Goal: Task Accomplishment & Management: Complete application form

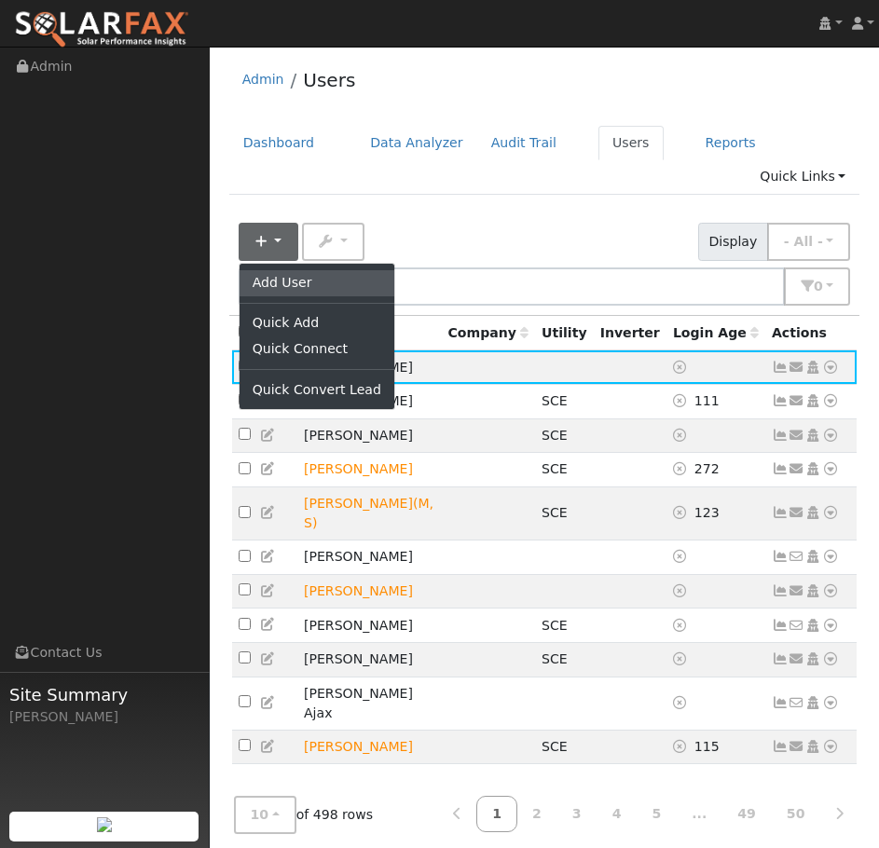
click at [315, 270] on link "Add User" at bounding box center [317, 283] width 155 height 26
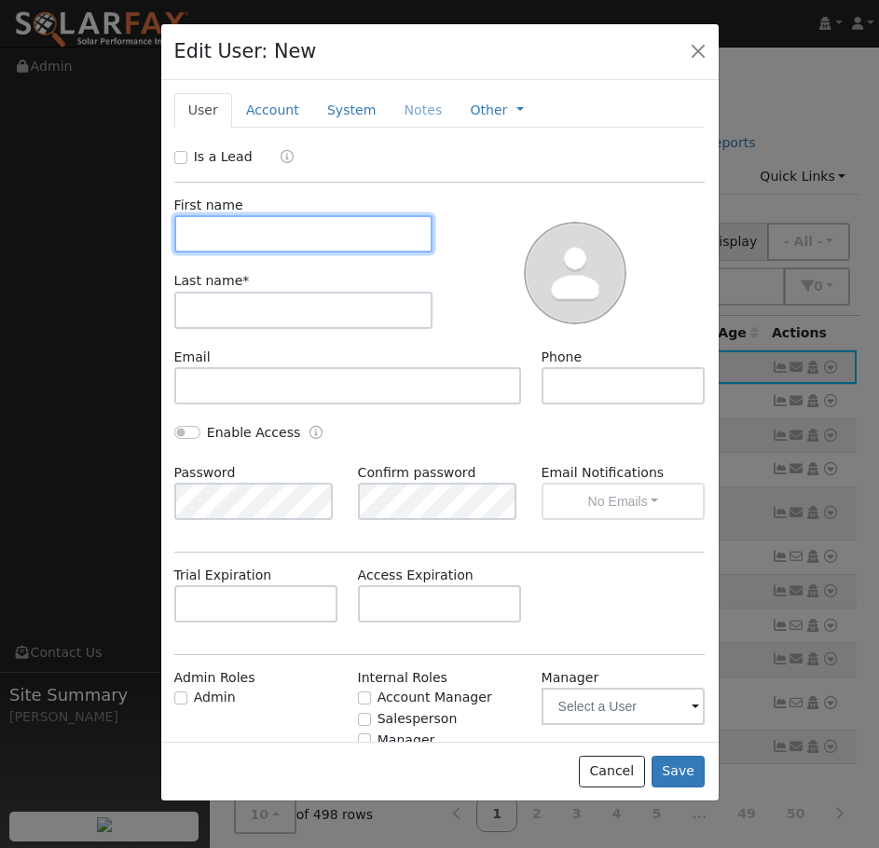
click at [313, 241] on input "text" at bounding box center [303, 233] width 259 height 37
type input "[PERSON_NAME]"
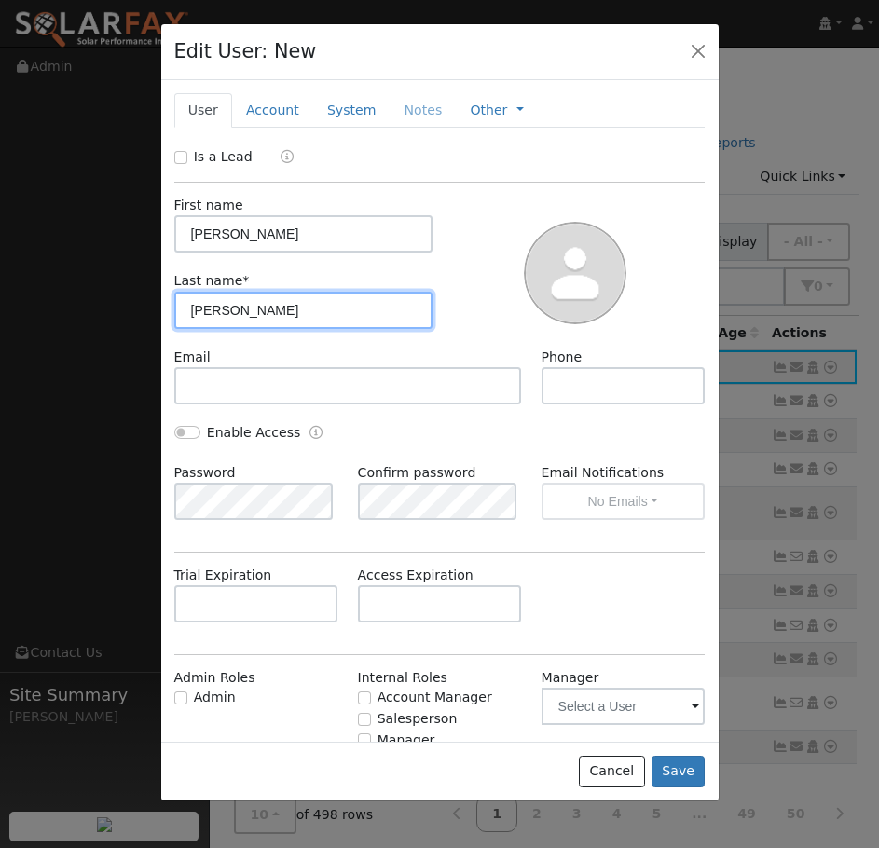
type input "[PERSON_NAME]"
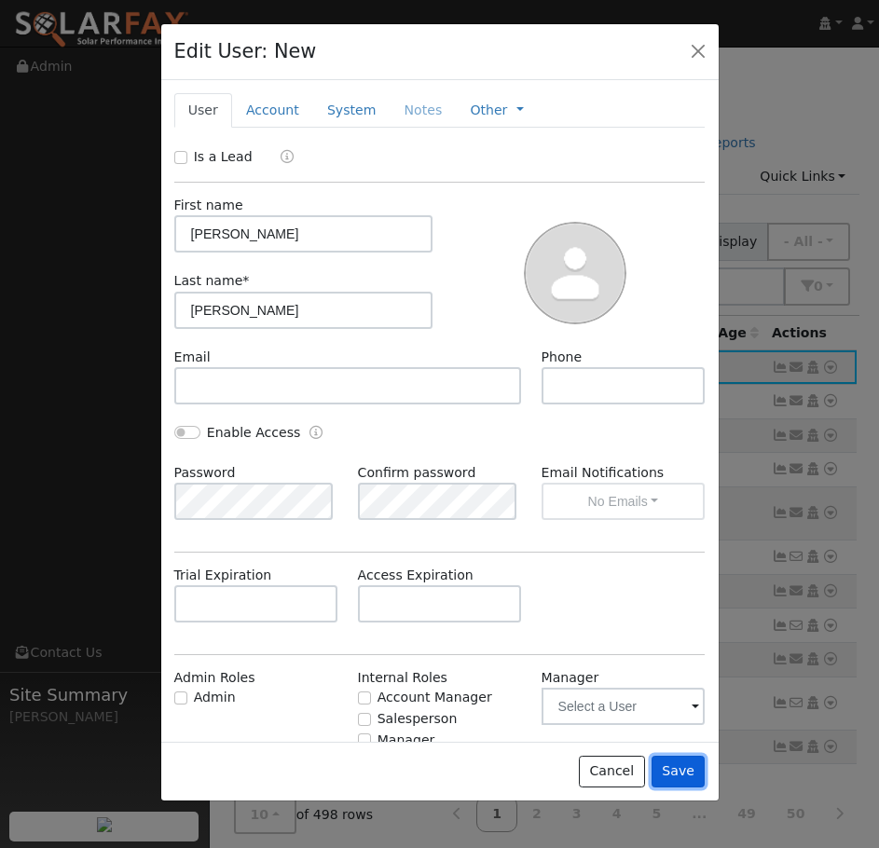
click at [686, 769] on button "Save" at bounding box center [679, 772] width 54 height 32
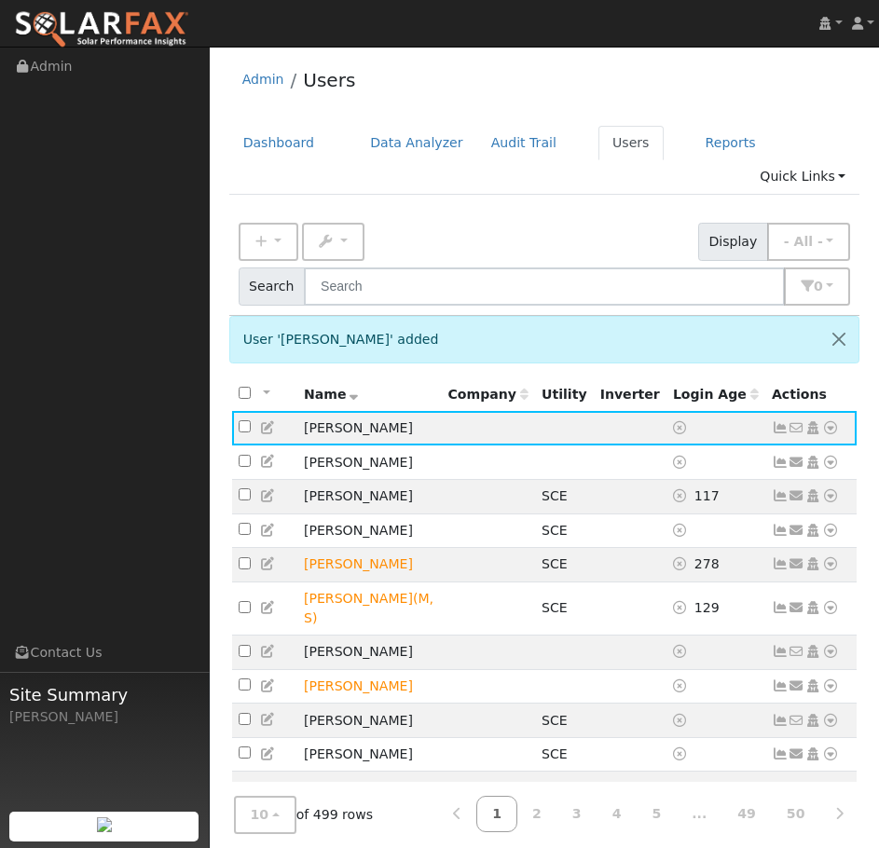
click at [832, 421] on icon at bounding box center [830, 427] width 17 height 13
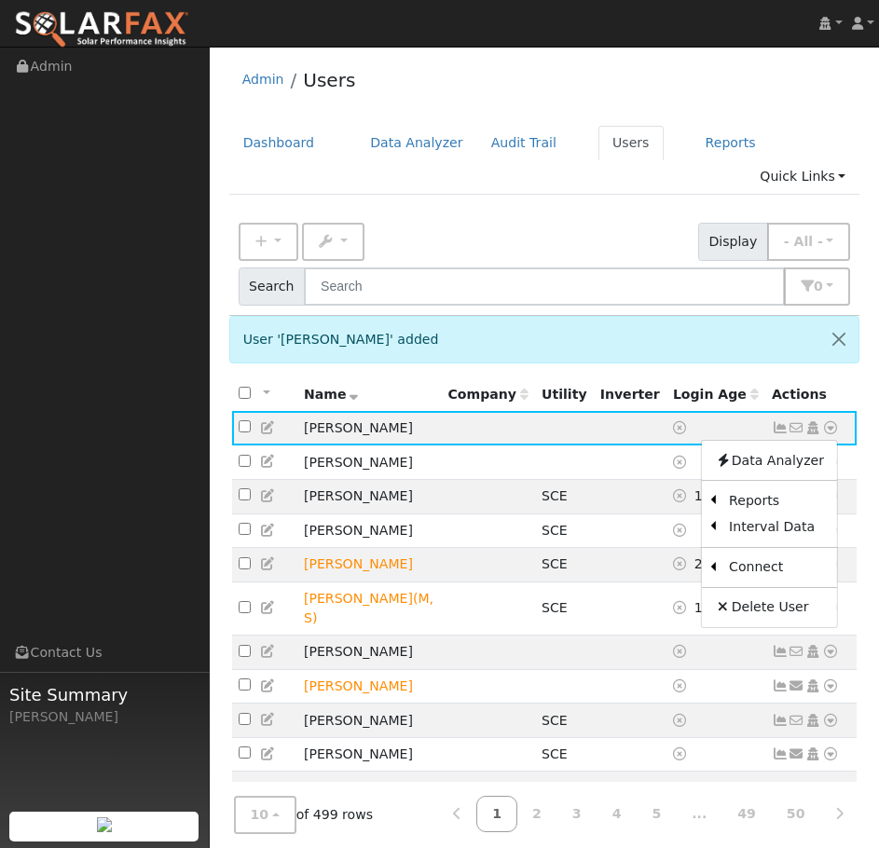
click at [0, 0] on link "Import From CSV" at bounding box center [0, 0] width 0 height 0
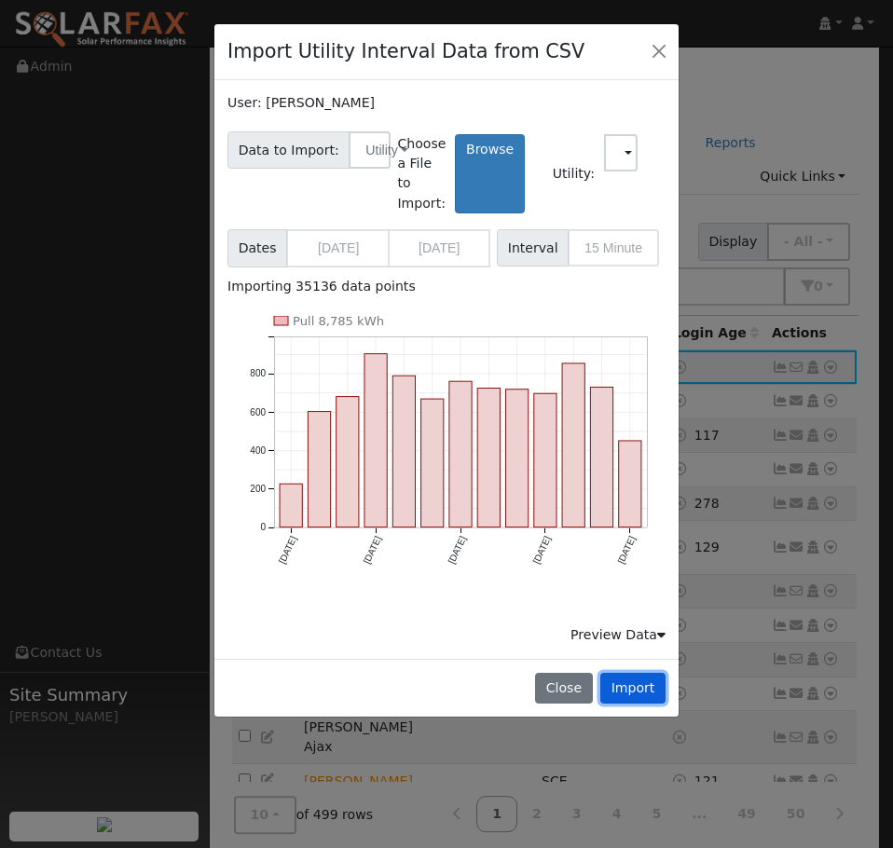
click at [653, 692] on button "Import" at bounding box center [632, 689] width 65 height 32
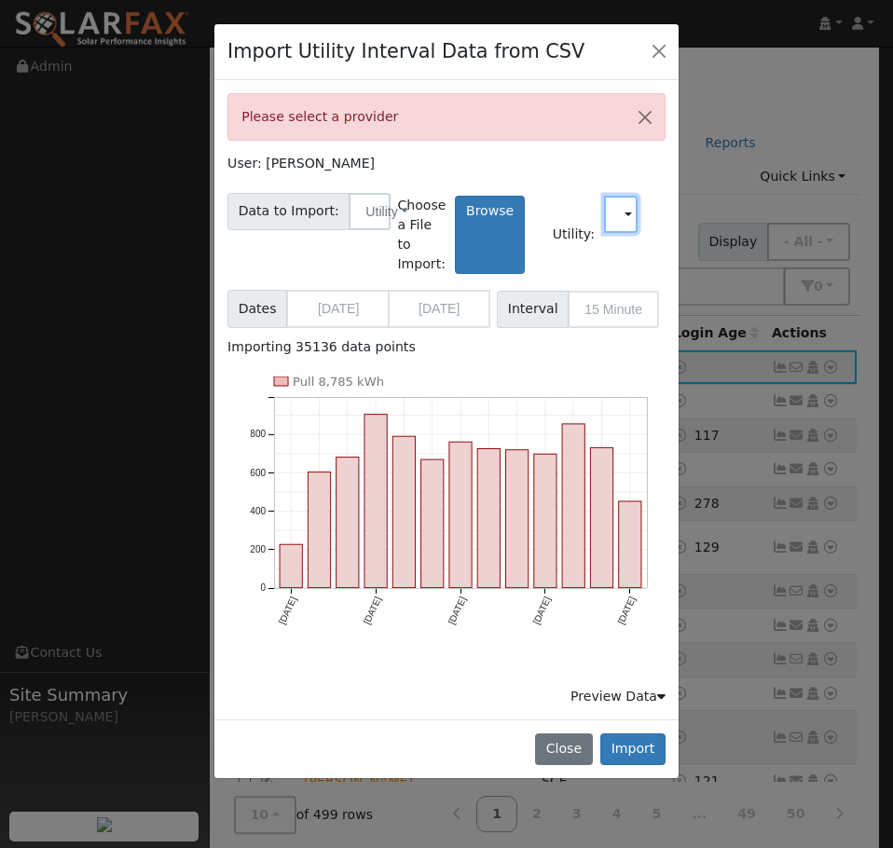
click at [620, 211] on input "text" at bounding box center [621, 214] width 34 height 37
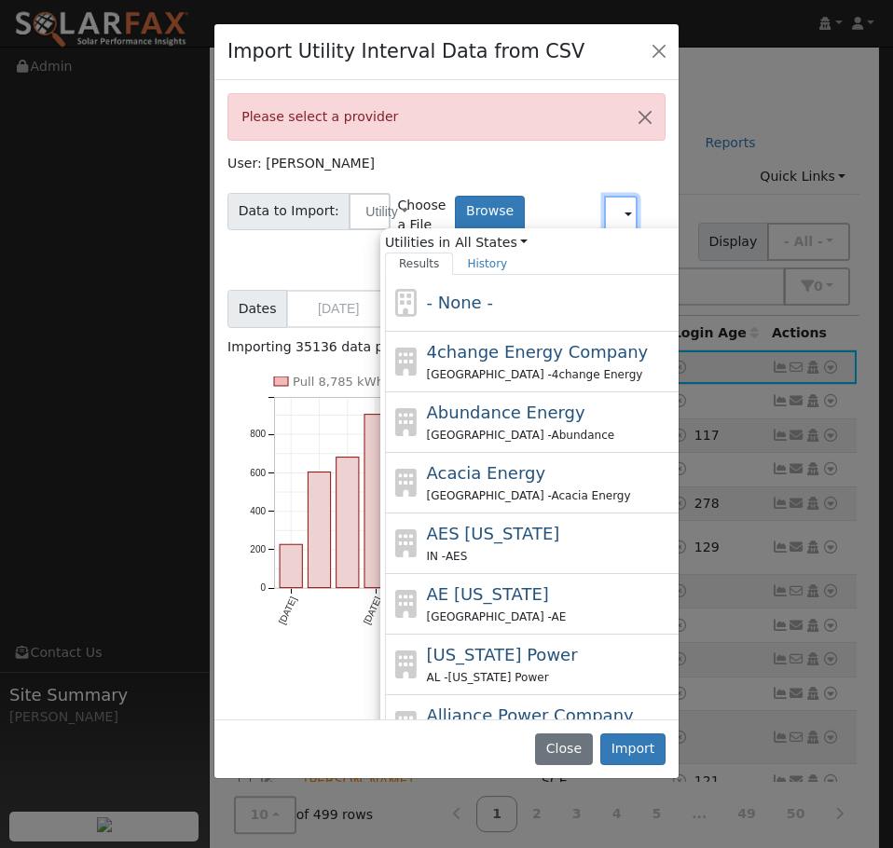
scroll to position [0, 24]
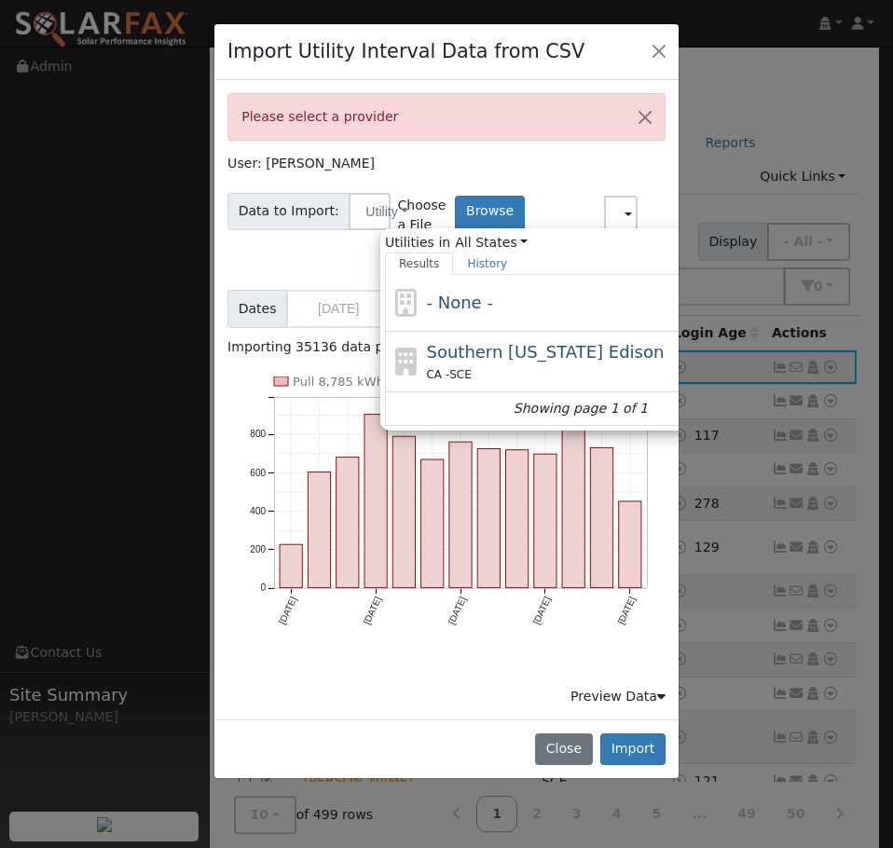
click at [535, 337] on div "Southern [US_STATE] Edison CA - SCE" at bounding box center [581, 362] width 392 height 61
type input "Southern [US_STATE] Edison"
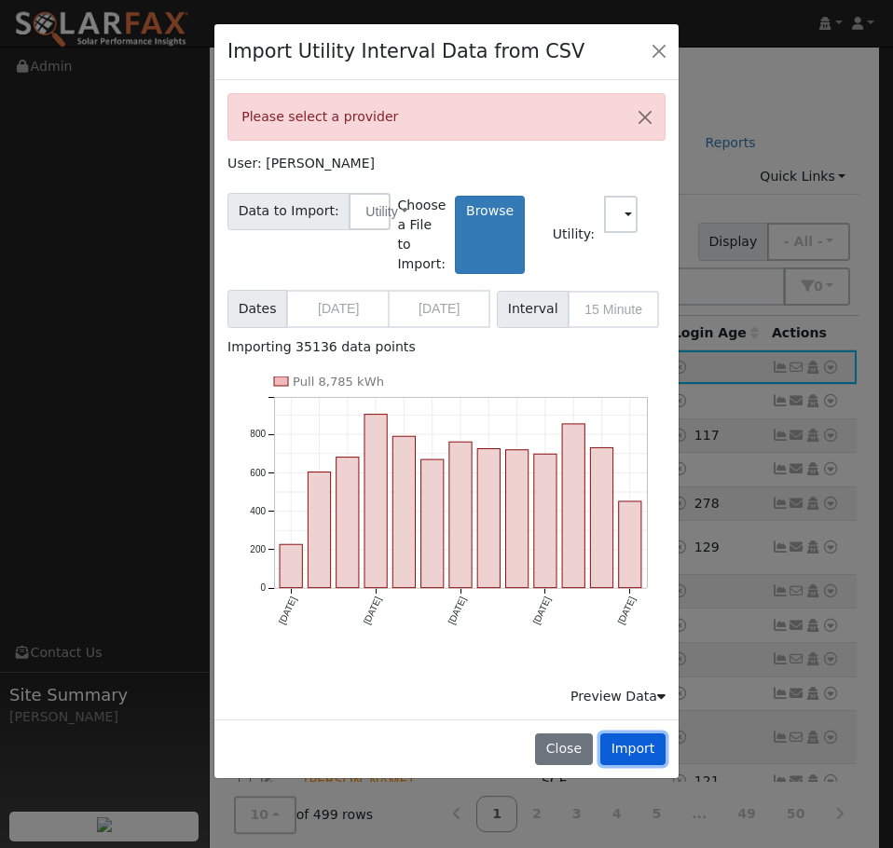
click at [651, 741] on button "Import" at bounding box center [632, 750] width 65 height 32
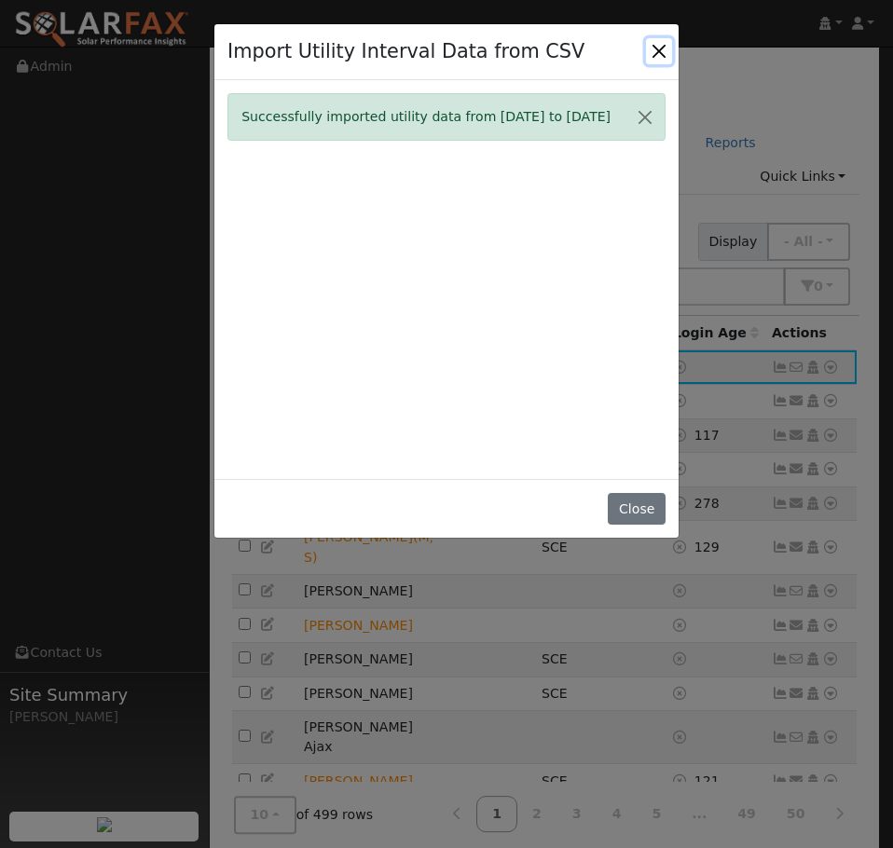
click at [658, 53] on button "Close" at bounding box center [659, 51] width 26 height 26
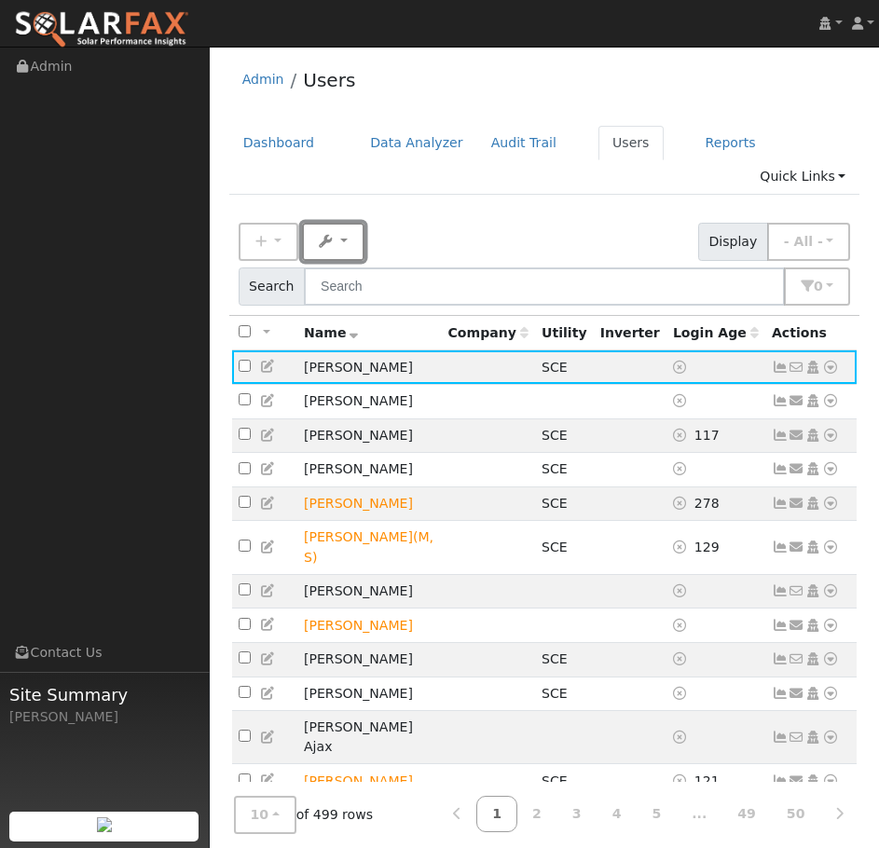
click at [343, 223] on button "Bulk Actions" at bounding box center [333, 242] width 62 height 38
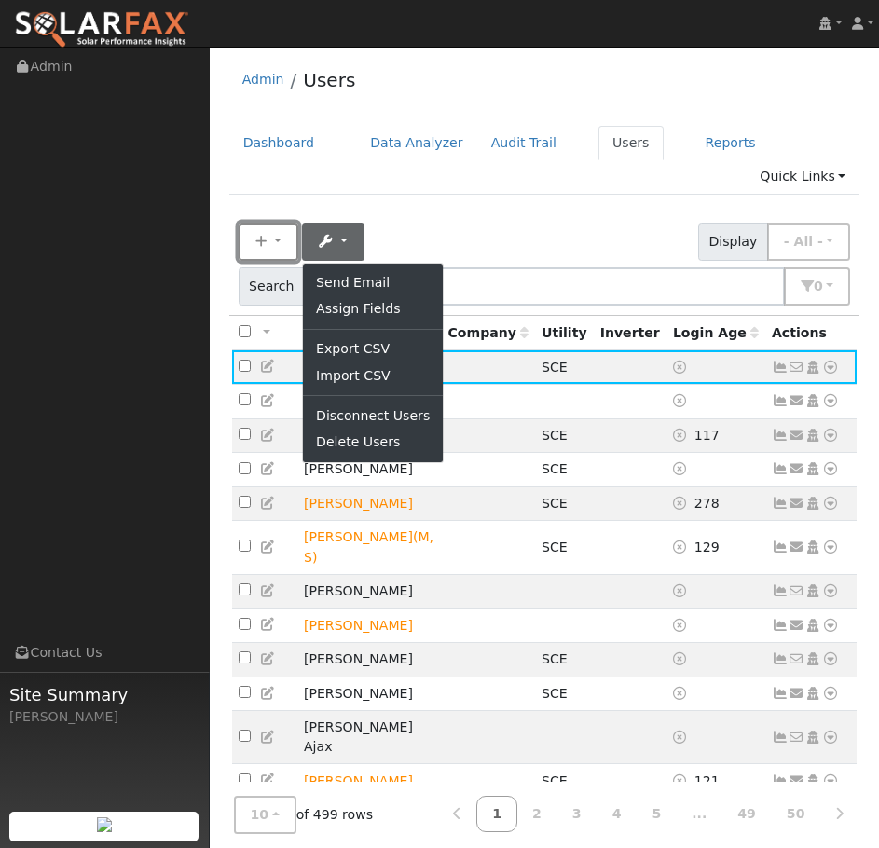
click at [269, 223] on button "New" at bounding box center [269, 242] width 60 height 38
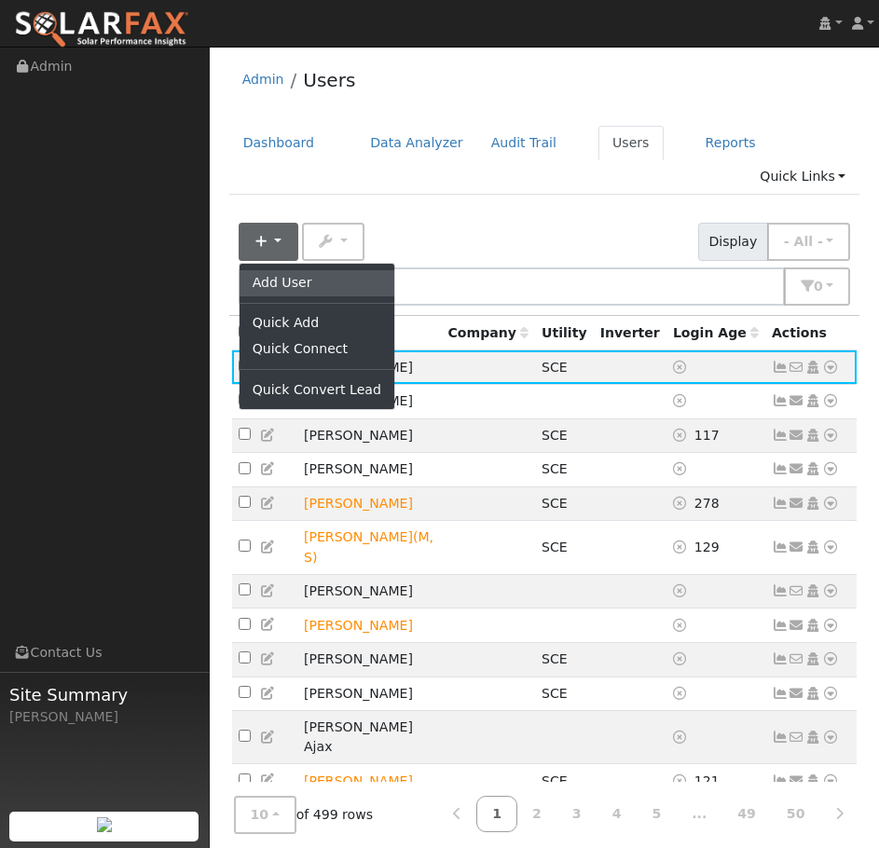
click at [288, 270] on link "Add User" at bounding box center [317, 283] width 155 height 26
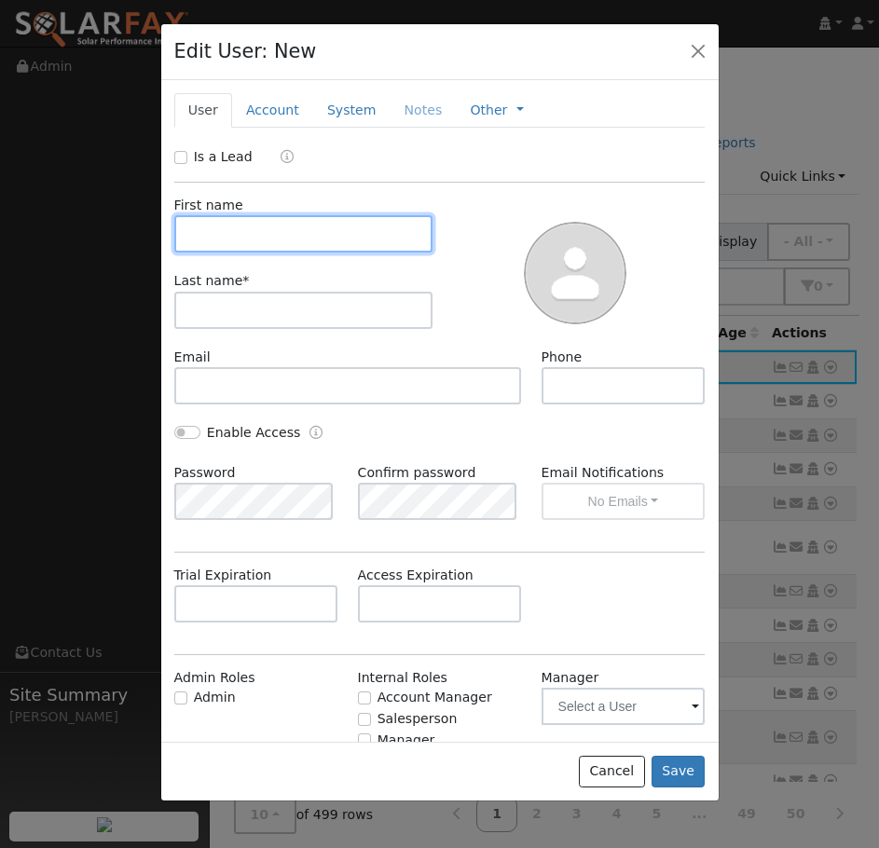
click at [303, 243] on input "text" at bounding box center [303, 233] width 259 height 37
type input "[PERSON_NAME]"
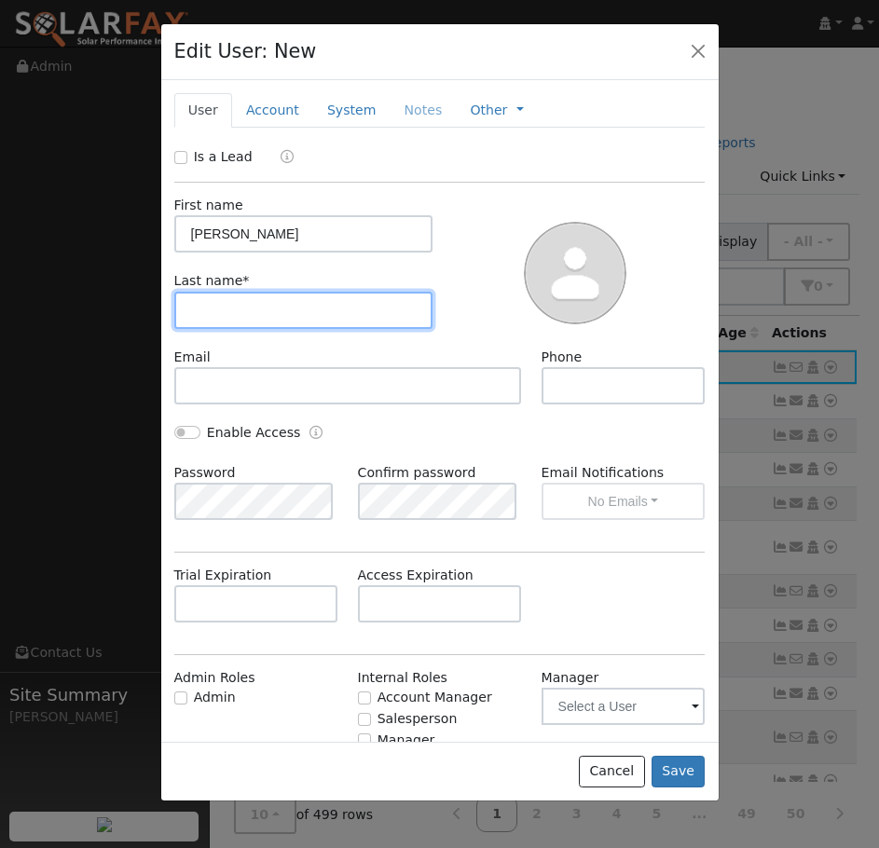
click at [235, 299] on input "text" at bounding box center [303, 310] width 259 height 37
type input "[PERSON_NAME]"
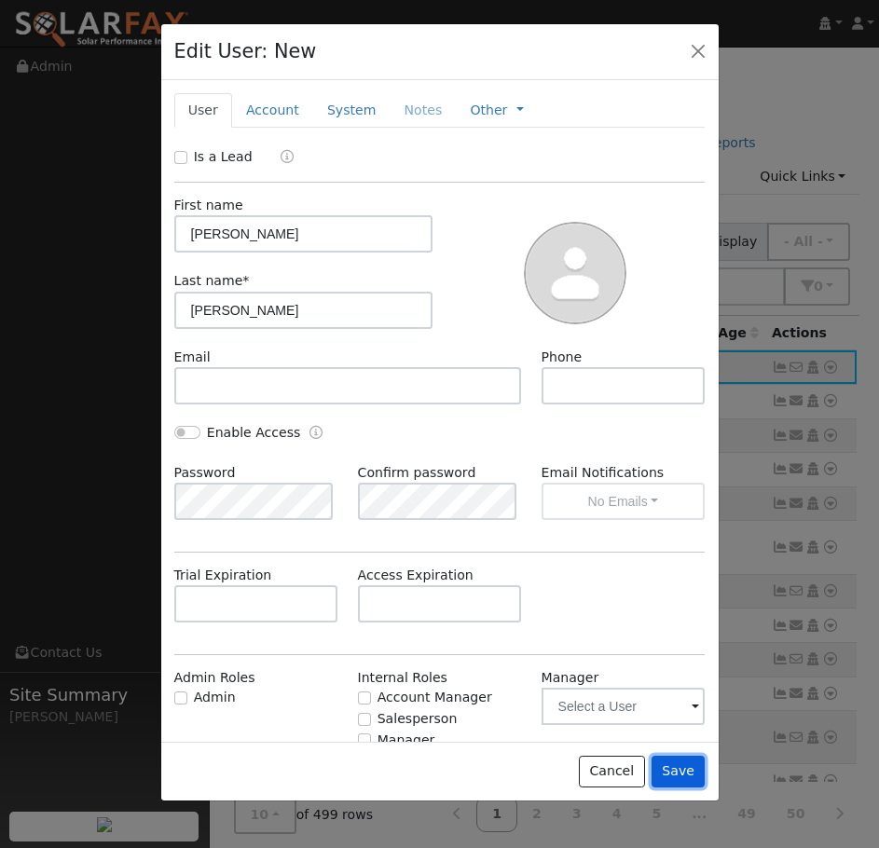
click at [684, 769] on button "Save" at bounding box center [679, 772] width 54 height 32
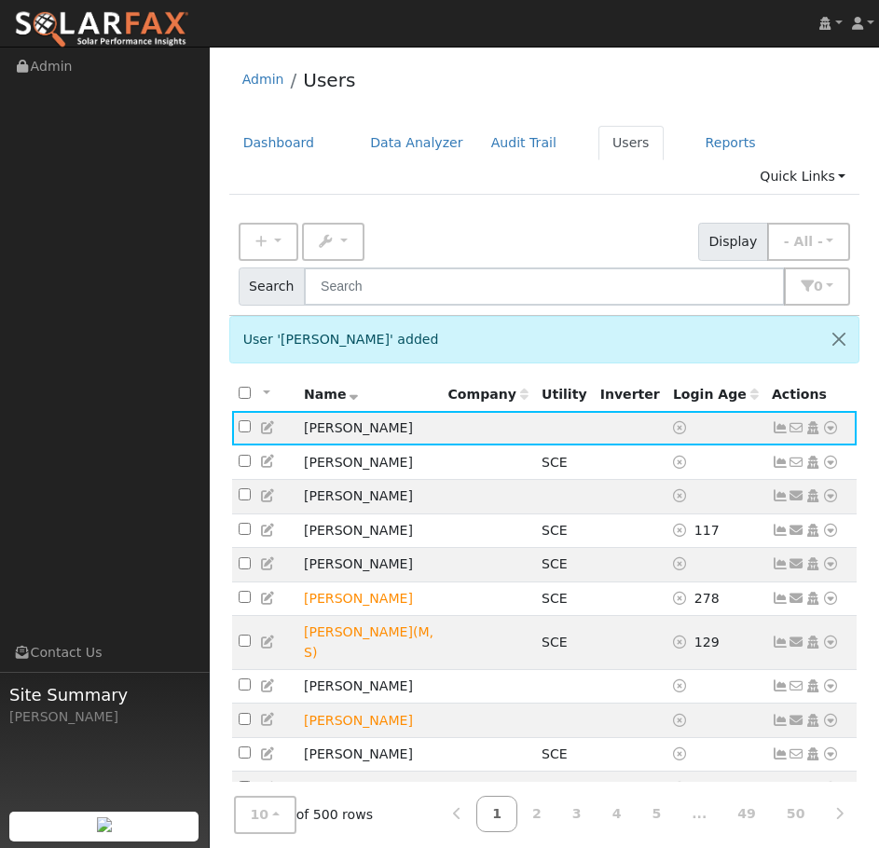
click at [832, 421] on icon at bounding box center [830, 427] width 17 height 13
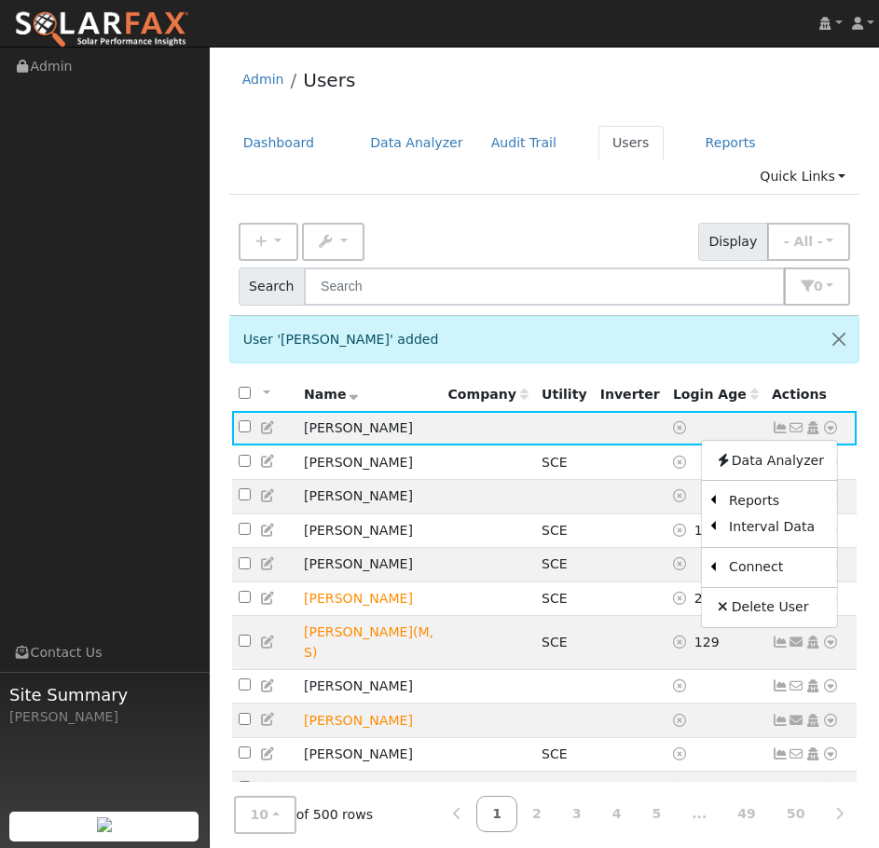
click at [0, 0] on link "Import From CSV" at bounding box center [0, 0] width 0 height 0
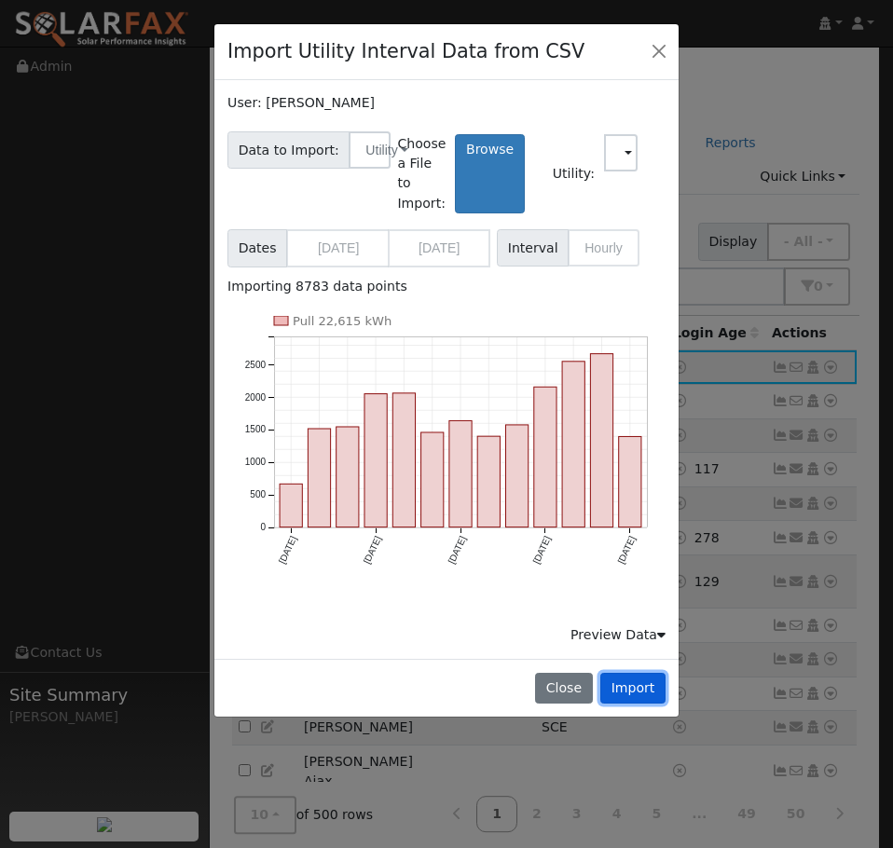
click at [627, 691] on button "Import" at bounding box center [632, 689] width 65 height 32
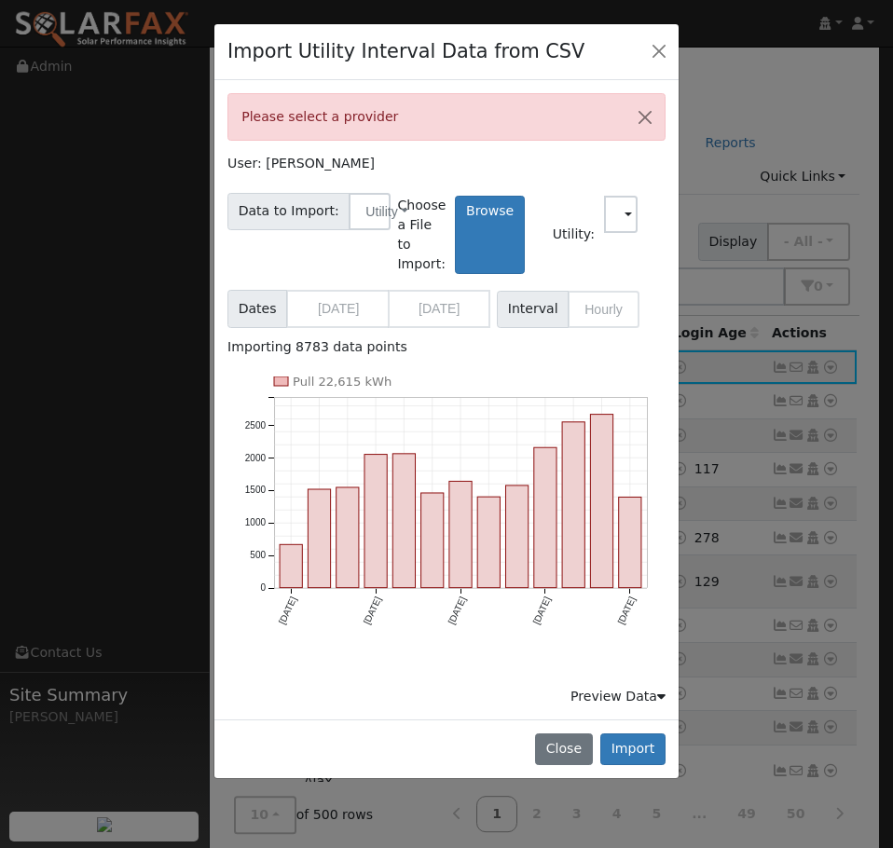
click at [629, 221] on span at bounding box center [628, 215] width 7 height 21
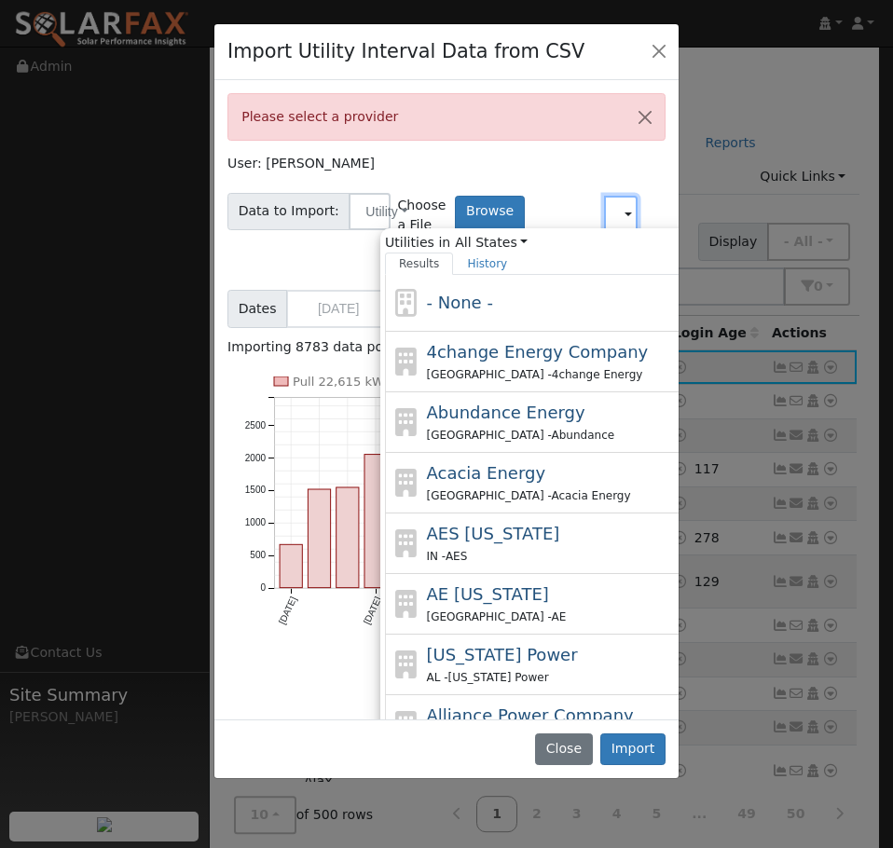
click at [604, 223] on input "text" at bounding box center [621, 214] width 34 height 37
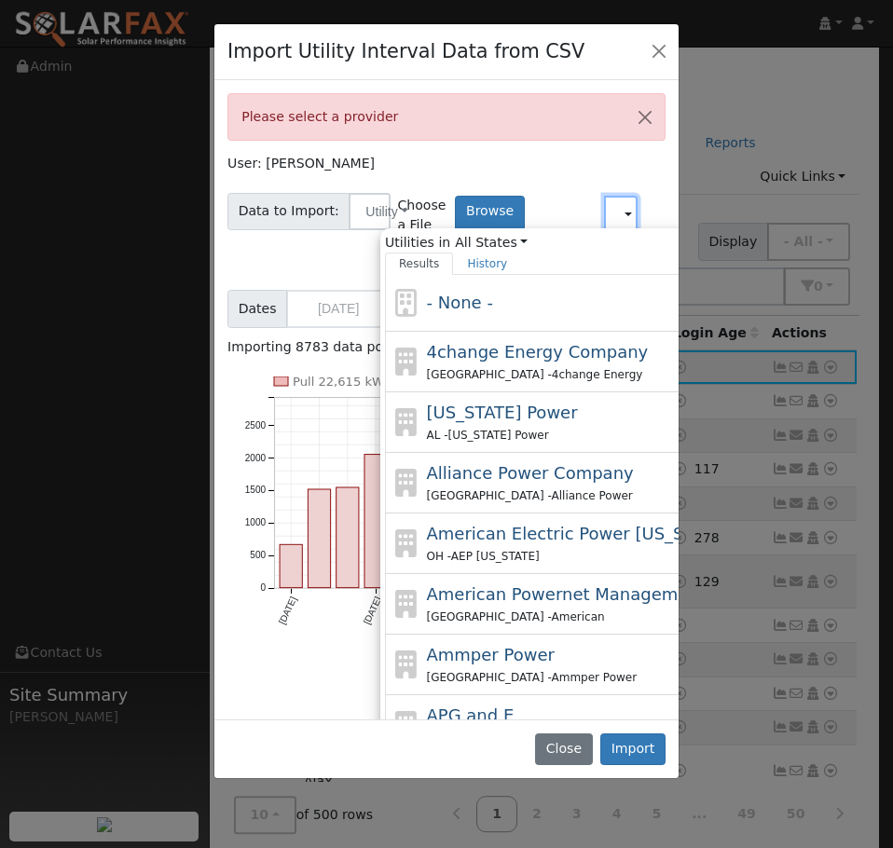
scroll to position [0, 12]
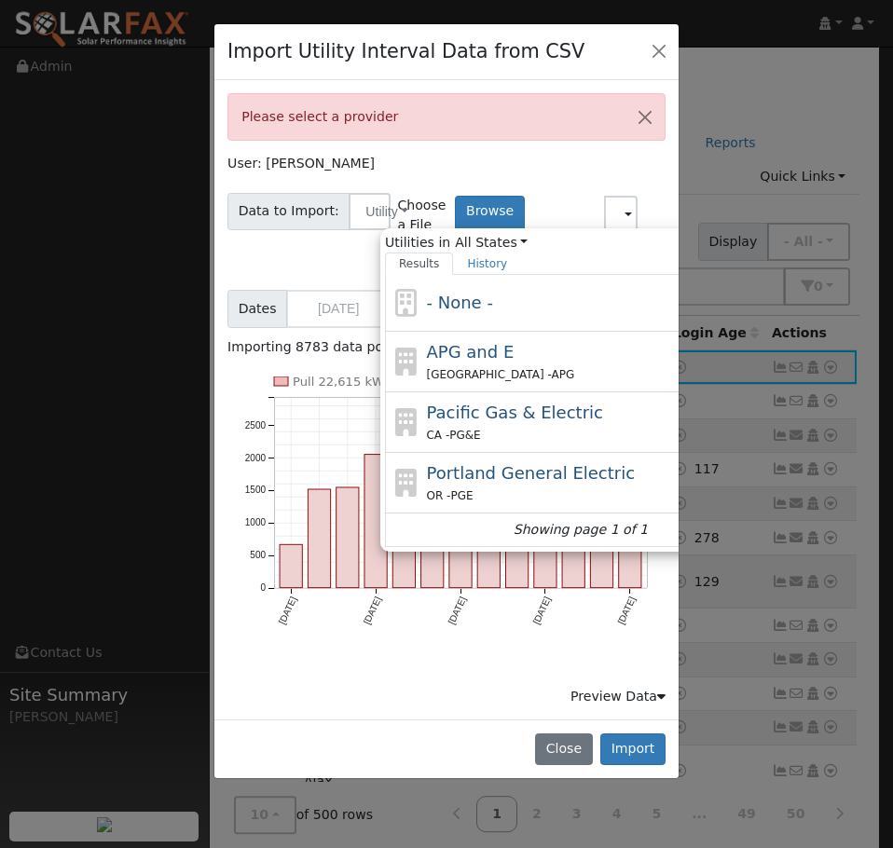
click at [522, 424] on div "Pacific Gas & Electric CA - PG&E" at bounding box center [599, 422] width 346 height 45
type input "Pacific Gas & Electric"
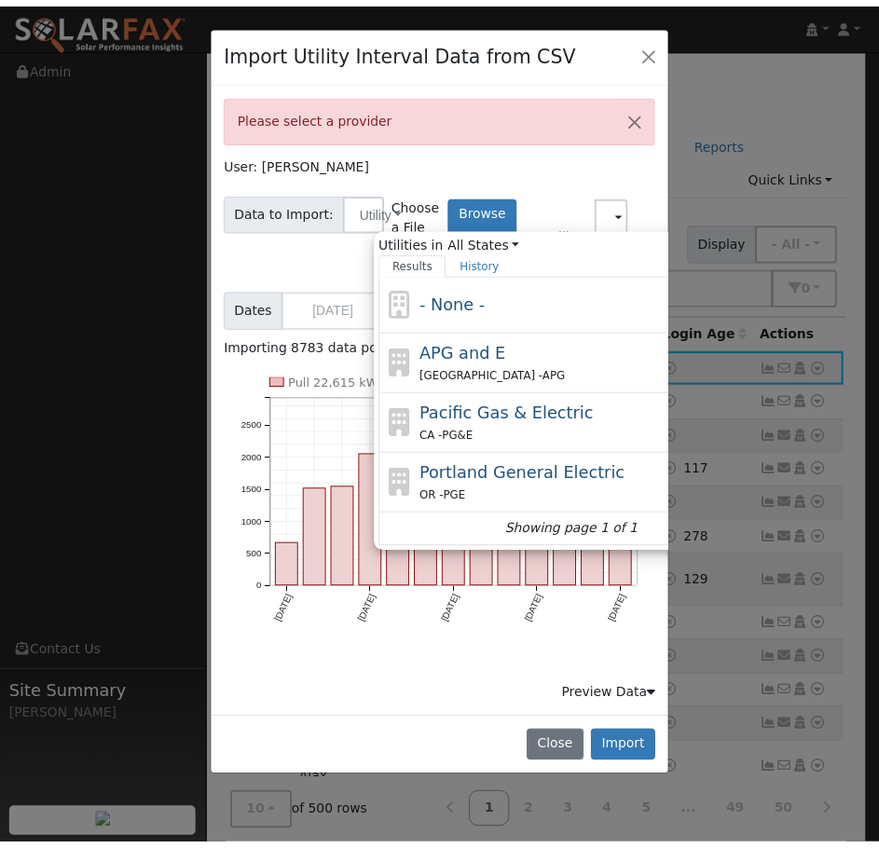
scroll to position [0, 0]
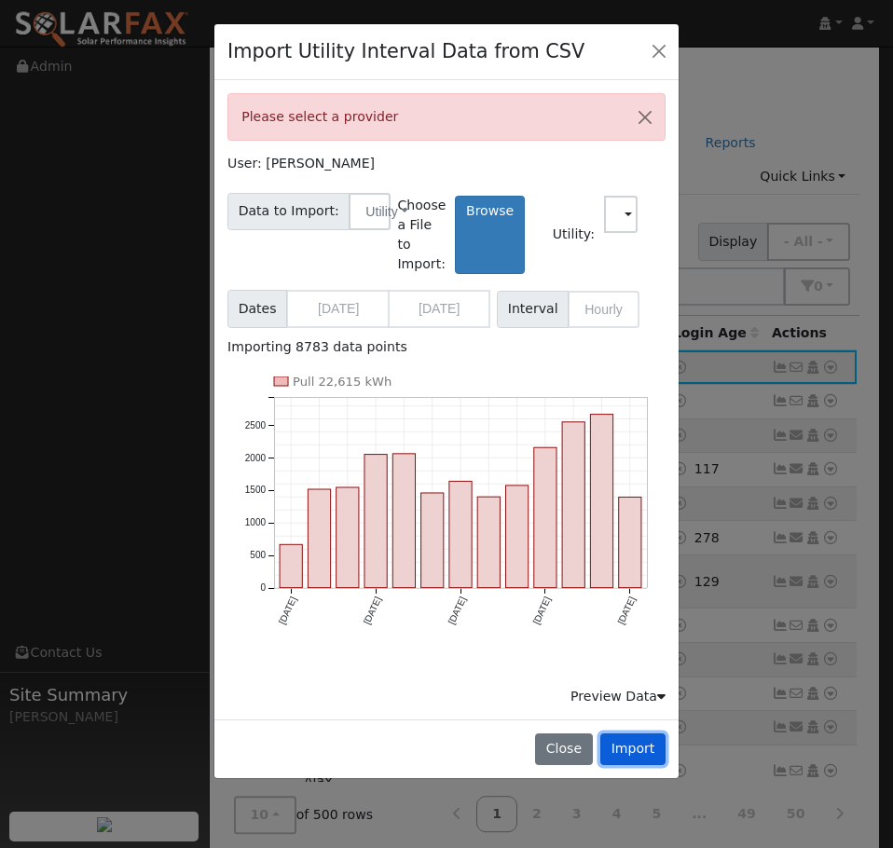
click at [637, 747] on button "Import" at bounding box center [632, 750] width 65 height 32
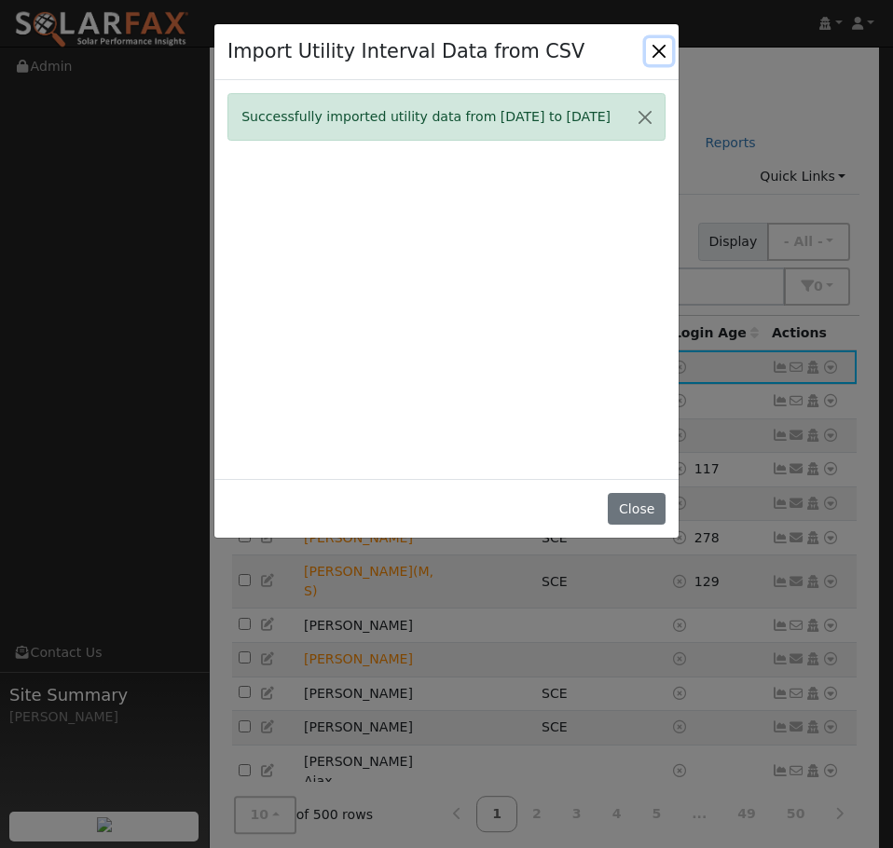
click at [654, 52] on button "Close" at bounding box center [659, 51] width 26 height 26
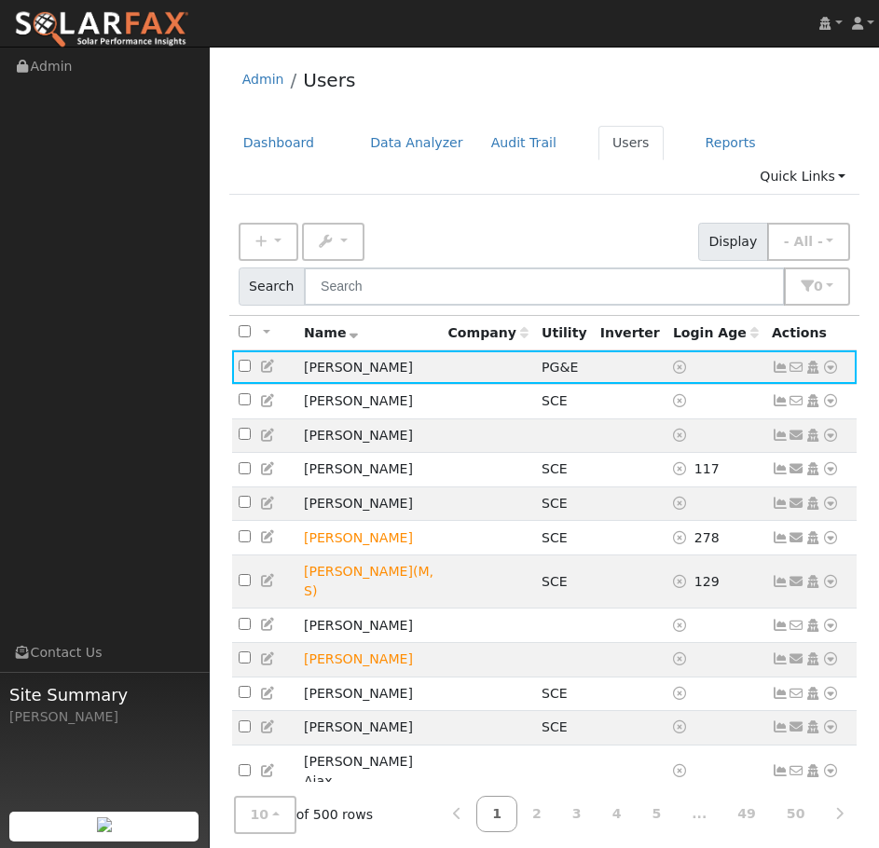
click at [780, 361] on icon at bounding box center [780, 367] width 17 height 13
click at [832, 361] on icon at bounding box center [830, 367] width 17 height 13
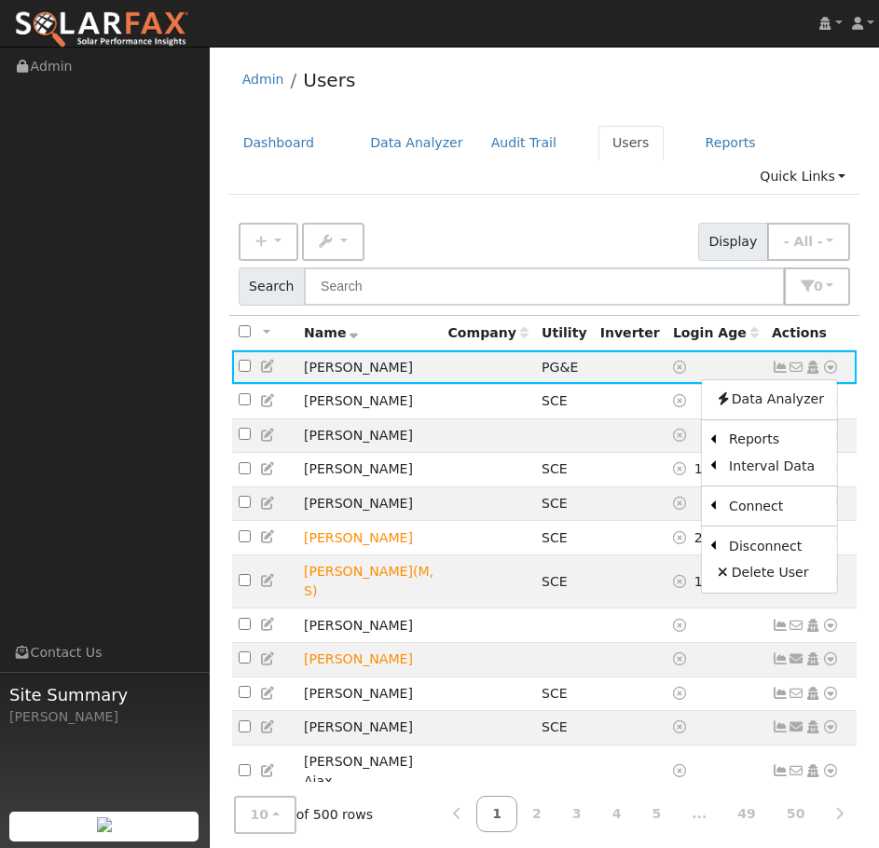
click at [784, 361] on icon at bounding box center [780, 367] width 17 height 13
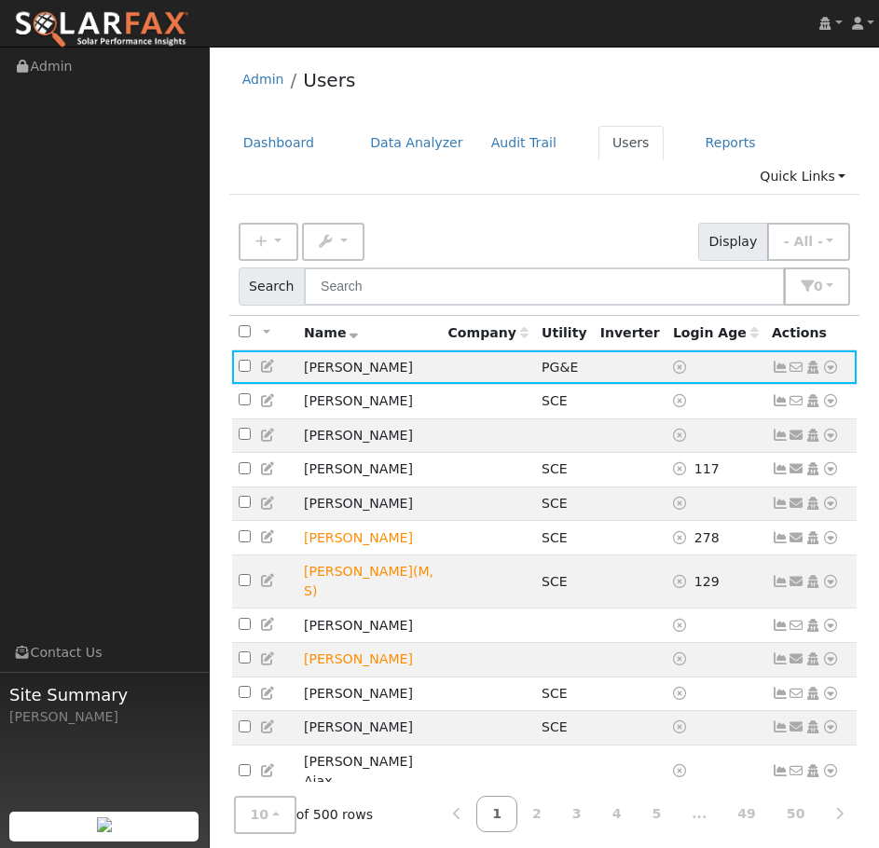
click at [781, 361] on icon at bounding box center [780, 367] width 17 height 13
click at [778, 361] on icon at bounding box center [780, 367] width 17 height 13
click at [780, 361] on icon at bounding box center [780, 367] width 17 height 13
click at [583, 351] on td "PG&E" at bounding box center [564, 368] width 59 height 34
click at [389, 351] on td "[PERSON_NAME]" at bounding box center [369, 368] width 144 height 34
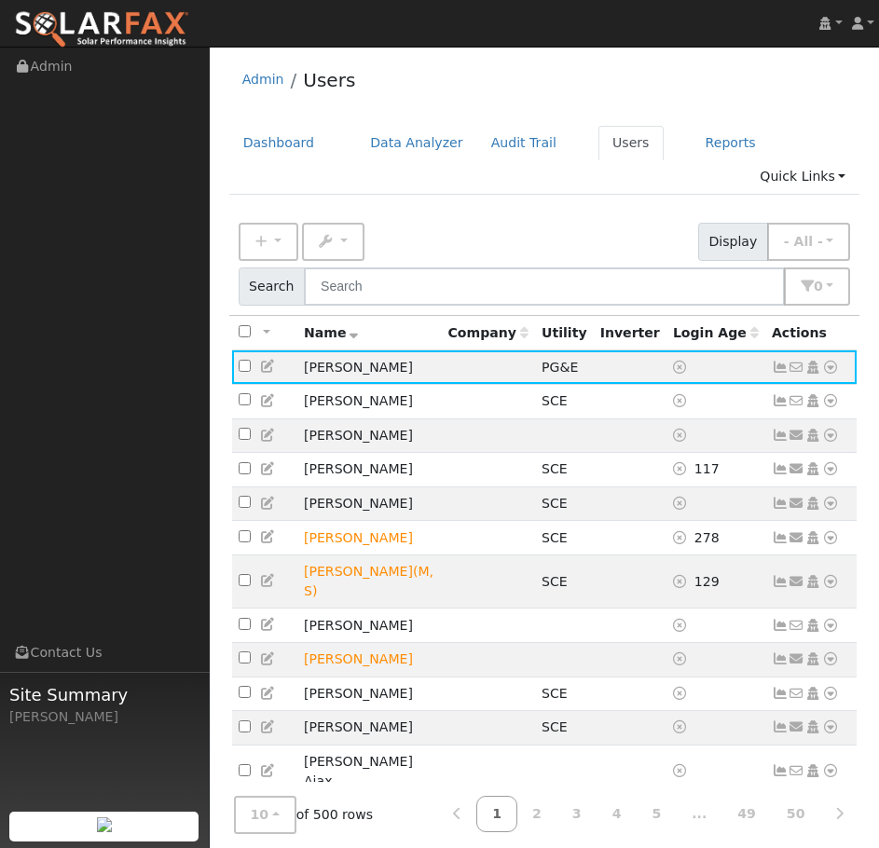
click at [779, 361] on icon at bounding box center [780, 367] width 17 height 13
click at [829, 361] on icon at bounding box center [830, 367] width 17 height 13
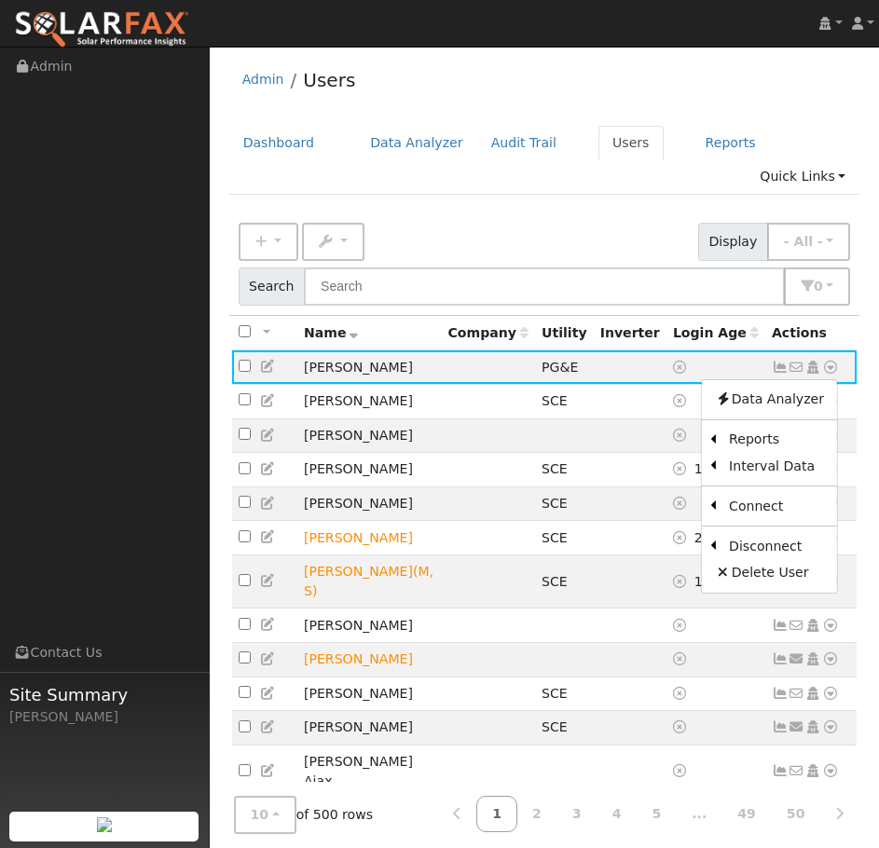
click at [781, 361] on icon at bounding box center [780, 367] width 17 height 13
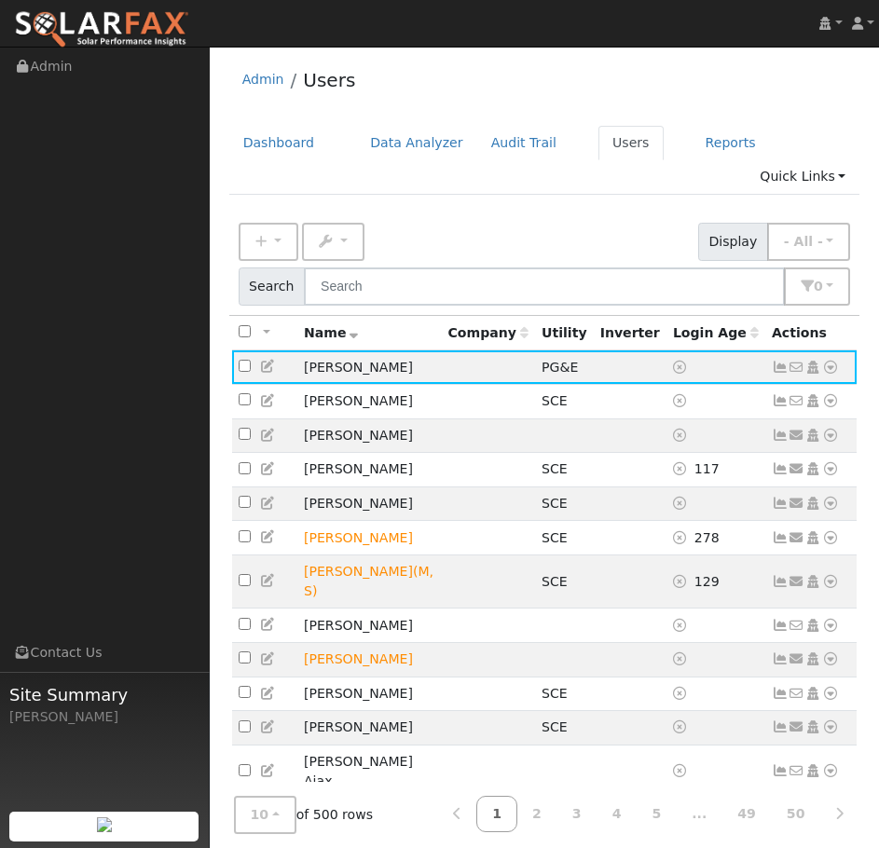
click at [372, 351] on td "[PERSON_NAME]" at bounding box center [369, 368] width 144 height 34
